Goal: Check status: Check status

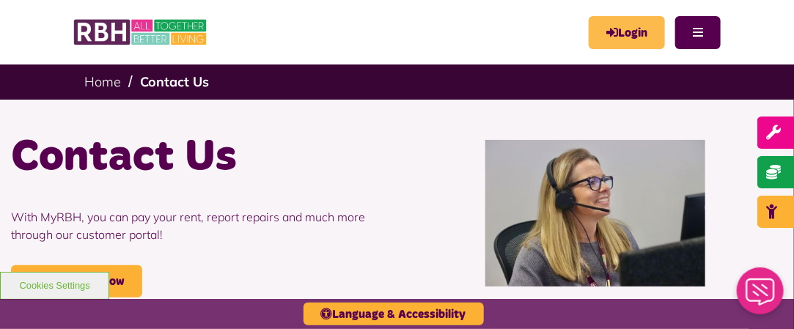
click at [630, 38] on link "Login" at bounding box center [627, 32] width 76 height 33
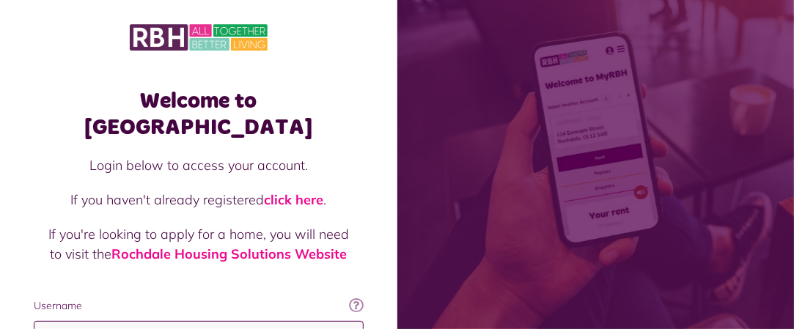
type input "**********"
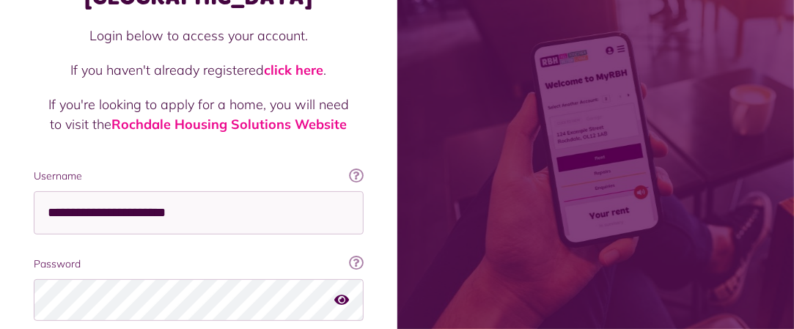
scroll to position [232, 0]
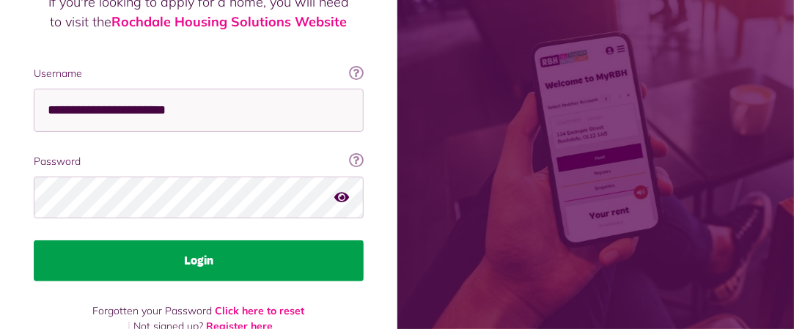
click at [303, 240] on button "Login" at bounding box center [199, 260] width 330 height 41
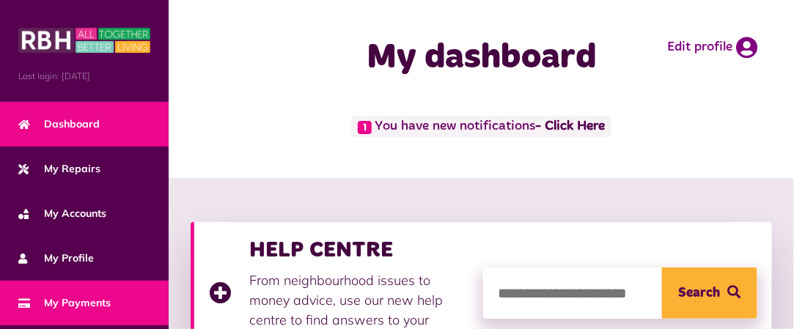
click at [102, 290] on link "My Payments" at bounding box center [84, 303] width 169 height 45
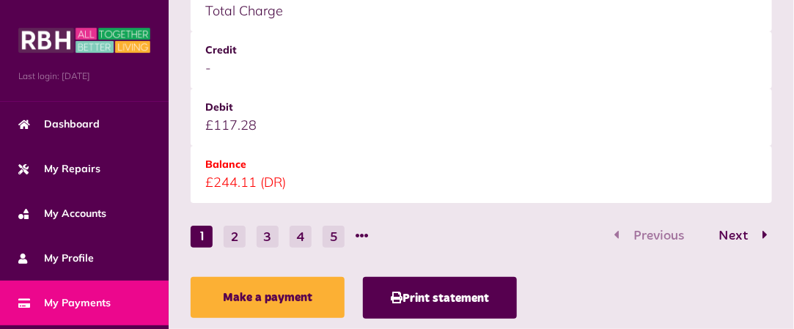
scroll to position [2291, 0]
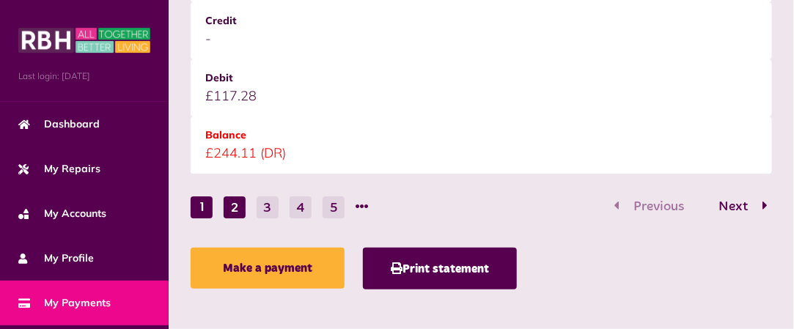
click at [235, 208] on button "2" at bounding box center [235, 207] width 22 height 22
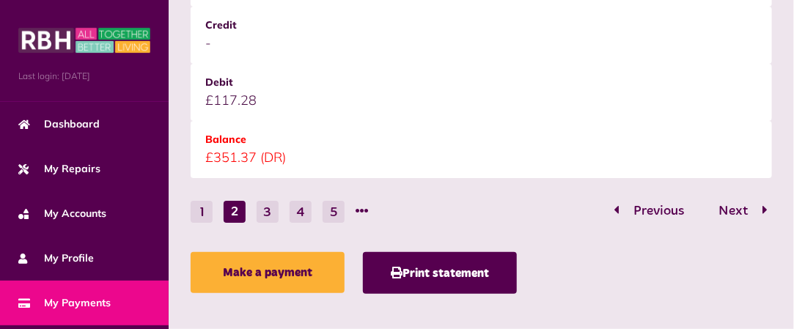
scroll to position [2297, 0]
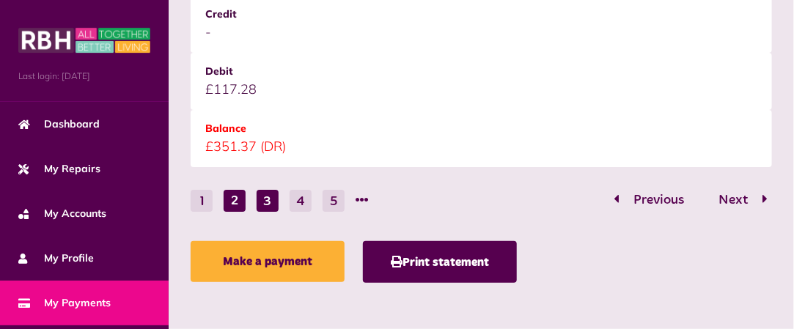
click at [270, 202] on button "3" at bounding box center [268, 201] width 22 height 22
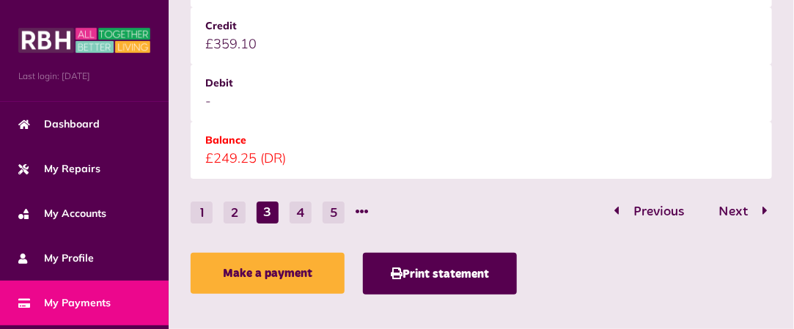
scroll to position [2289, 0]
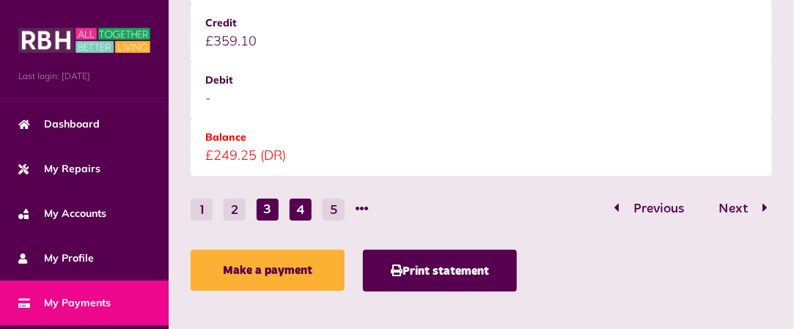
click at [301, 201] on button "4" at bounding box center [301, 210] width 22 height 22
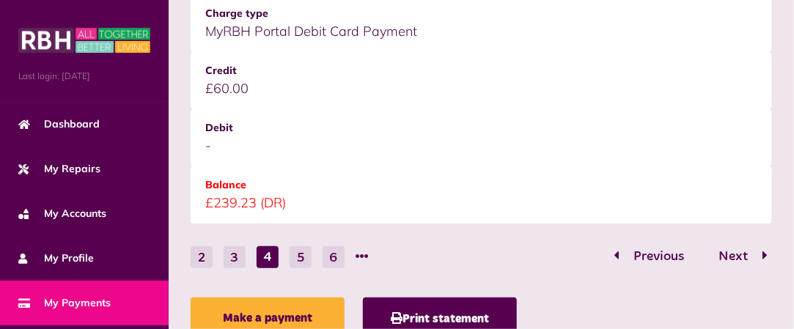
scroll to position [2299, 0]
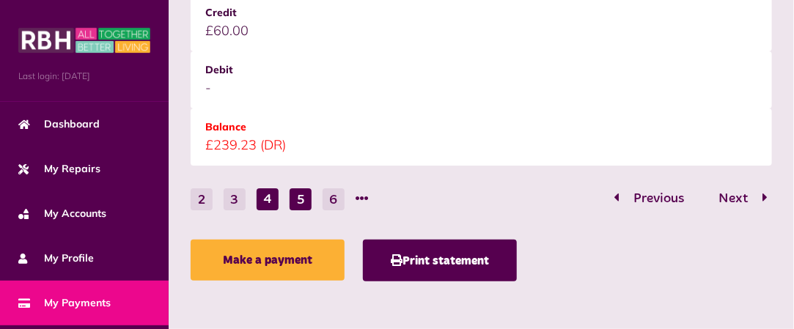
click at [297, 198] on button "5" at bounding box center [301, 199] width 22 height 22
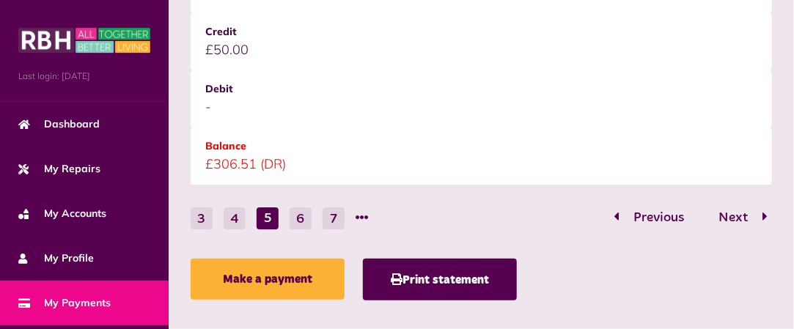
scroll to position [2301, 0]
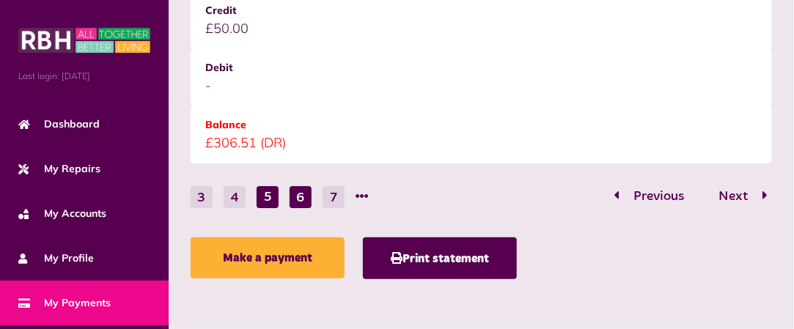
click at [303, 194] on button "6" at bounding box center [301, 197] width 22 height 22
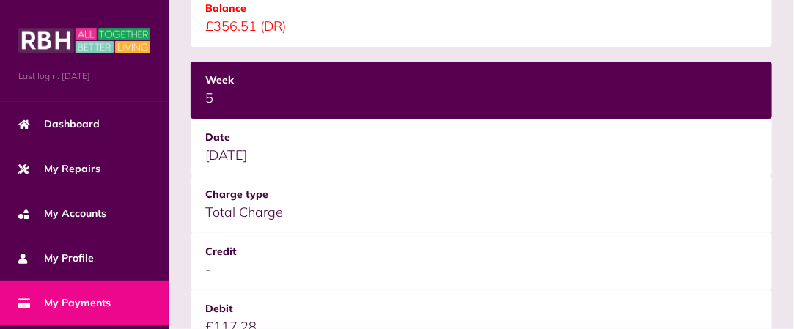
scroll to position [0, 0]
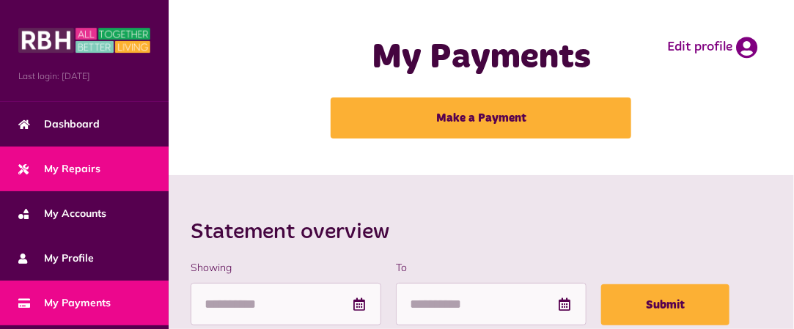
click at [85, 156] on link "My Repairs" at bounding box center [84, 169] width 169 height 45
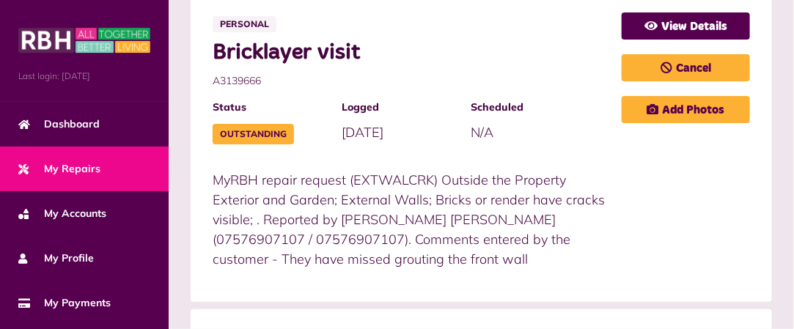
scroll to position [325, 0]
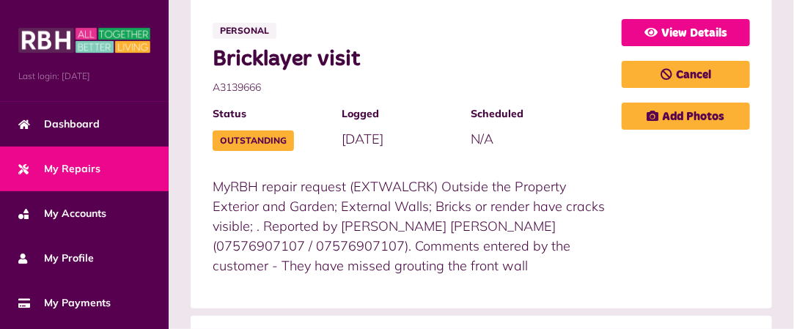
click at [729, 29] on link "View Details" at bounding box center [686, 32] width 128 height 27
